Goal: Transaction & Acquisition: Download file/media

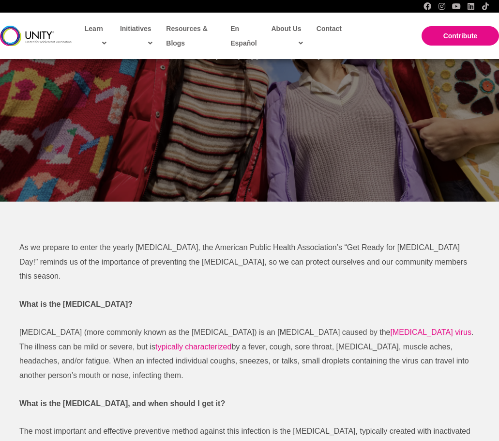
scroll to position [388, 0]
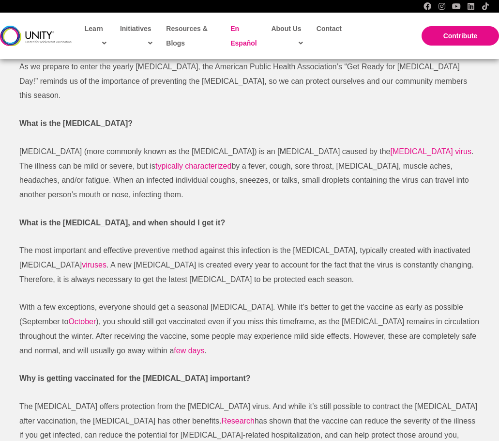
click at [251, 43] on span "En Español" at bounding box center [244, 36] width 26 height 22
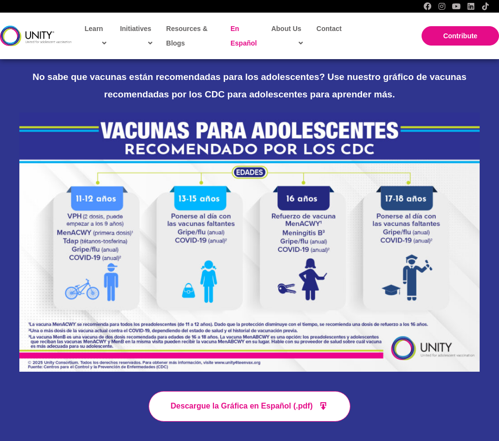
scroll to position [242, 0]
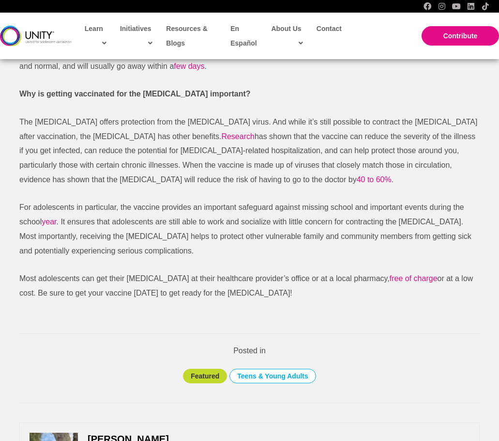
scroll to position [678, 0]
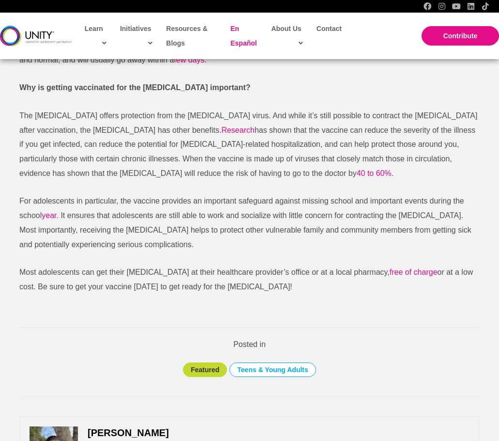
click at [236, 41] on span "En Español" at bounding box center [244, 36] width 26 height 22
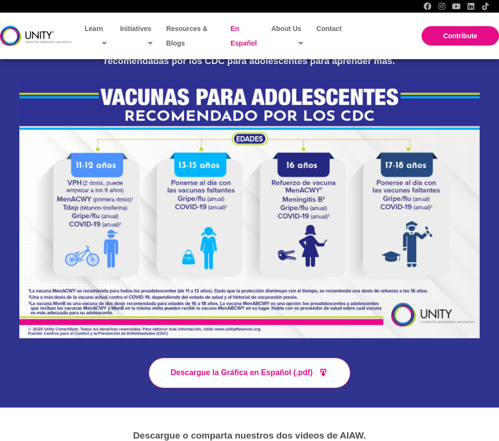
scroll to position [436, 0]
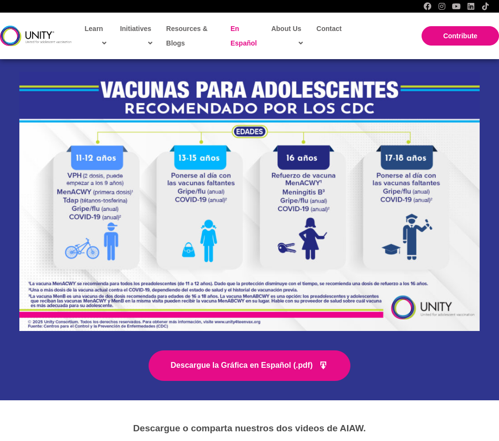
click at [291, 362] on span "Descargue la Gráfica en Español (.pdf)" at bounding box center [242, 365] width 142 height 8
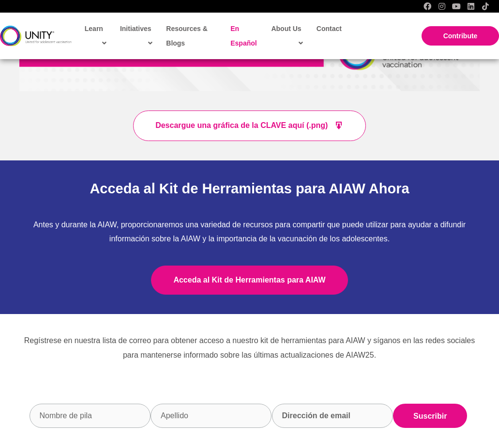
scroll to position [1453, 0]
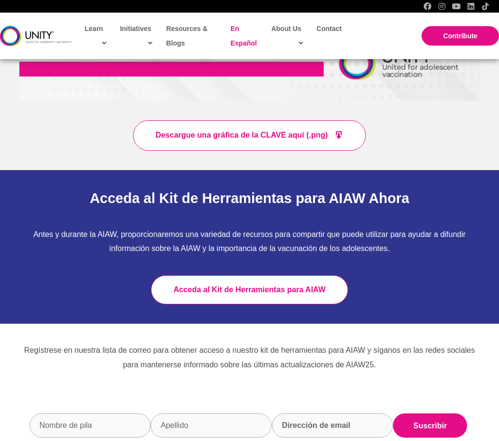
click at [238, 284] on link "Acceda al Kit de Herramientas para AIAW" at bounding box center [249, 289] width 197 height 29
